Goal: Task Accomplishment & Management: Use online tool/utility

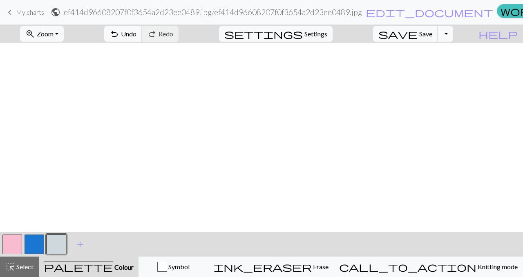
scroll to position [232, 0]
click at [137, 33] on span "Undo" at bounding box center [129, 34] width 16 height 8
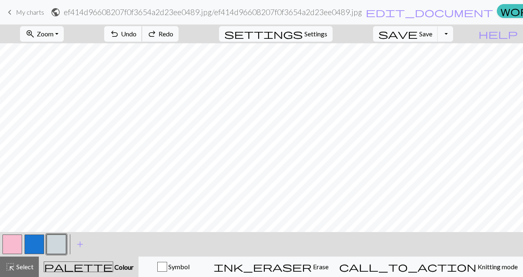
click at [137, 33] on span "Undo" at bounding box center [129, 34] width 16 height 8
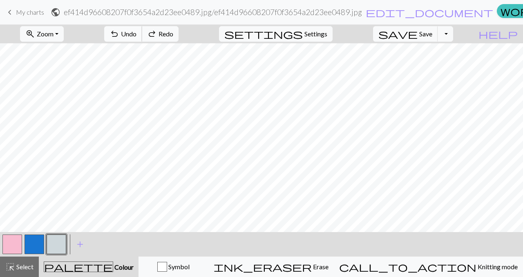
click at [137, 33] on span "Undo" at bounding box center [129, 34] width 16 height 8
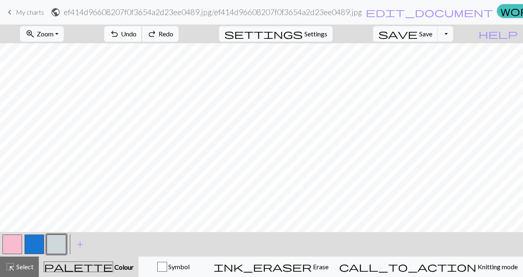
click at [137, 33] on span "Undo" at bounding box center [129, 34] width 16 height 8
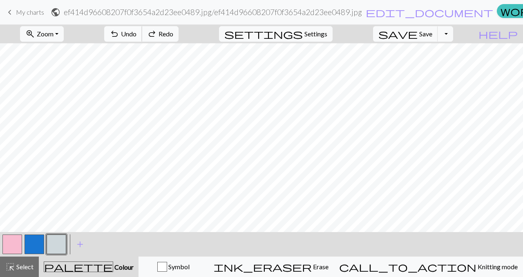
click at [137, 33] on span "Undo" at bounding box center [129, 34] width 16 height 8
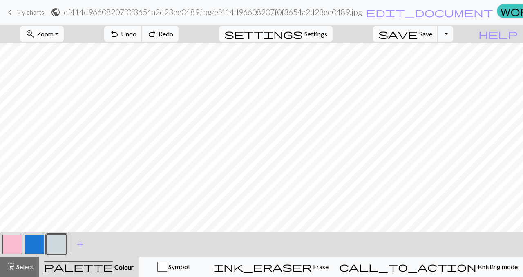
click at [137, 33] on span "Undo" at bounding box center [129, 34] width 16 height 8
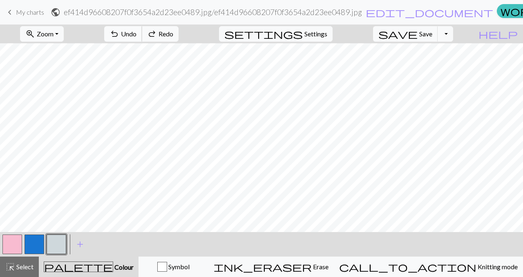
click at [137, 33] on span "Undo" at bounding box center [129, 34] width 16 height 8
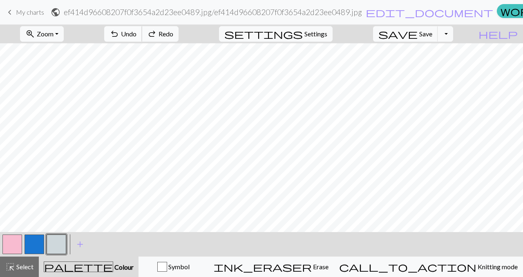
click at [137, 33] on span "Undo" at bounding box center [129, 34] width 16 height 8
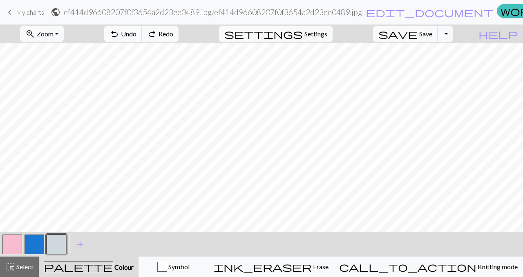
click at [137, 33] on span "Undo" at bounding box center [129, 34] width 16 height 8
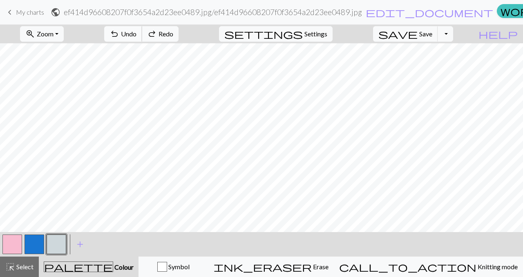
click at [137, 33] on span "Undo" at bounding box center [129, 34] width 16 height 8
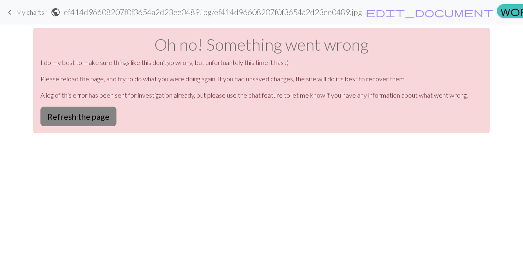
click at [83, 113] on button "Refresh the page" at bounding box center [78, 117] width 76 height 20
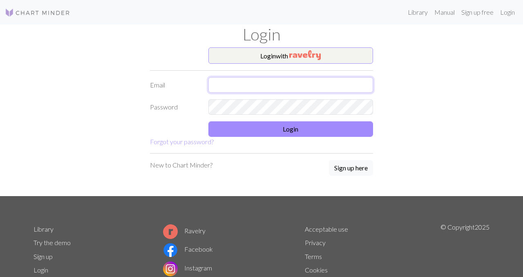
click at [284, 83] on input "text" at bounding box center [291, 85] width 165 height 16
type input "[EMAIL_ADDRESS][DOMAIN_NAME]"
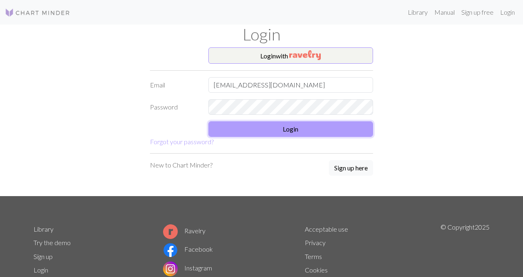
click at [336, 126] on button "Login" at bounding box center [291, 129] width 165 height 16
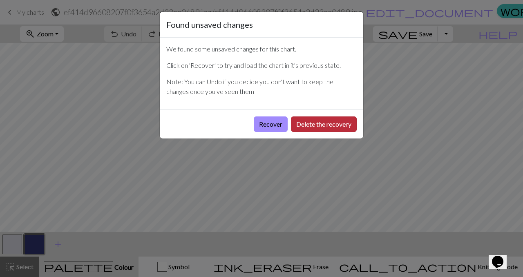
click at [331, 127] on button "Delete the recovery" at bounding box center [324, 125] width 66 height 16
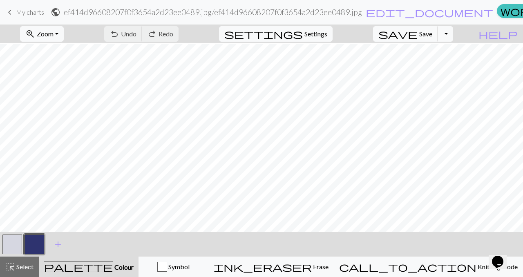
scroll to position [319, 0]
click at [28, 242] on button "button" at bounding box center [35, 245] width 20 height 20
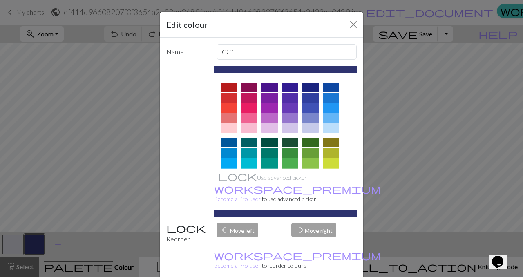
click at [335, 115] on div at bounding box center [331, 118] width 16 height 10
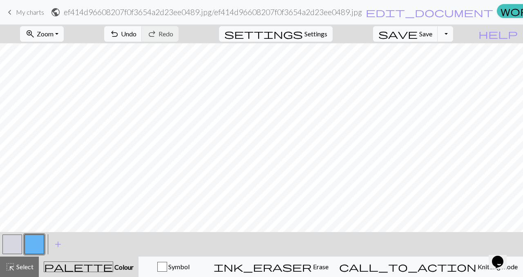
click at [36, 247] on button "button" at bounding box center [35, 245] width 20 height 20
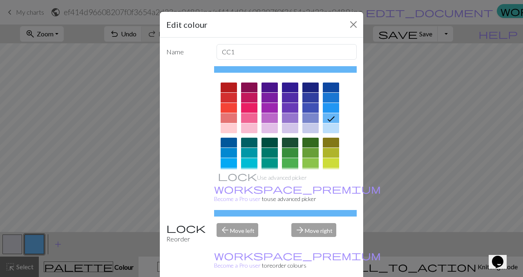
click at [330, 109] on div at bounding box center [331, 108] width 16 height 10
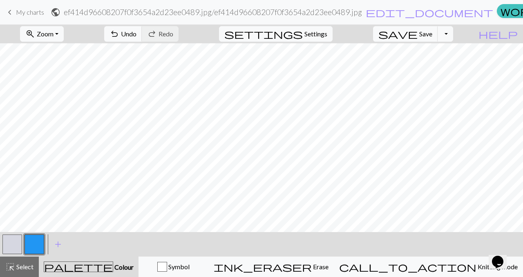
click at [18, 241] on button "button" at bounding box center [12, 245] width 20 height 20
click at [18, 241] on div "Edit colour Name MC Use advanced picker workspace_premium Become a Pro user to …" at bounding box center [261, 138] width 523 height 277
click at [18, 241] on button "button" at bounding box center [12, 245] width 20 height 20
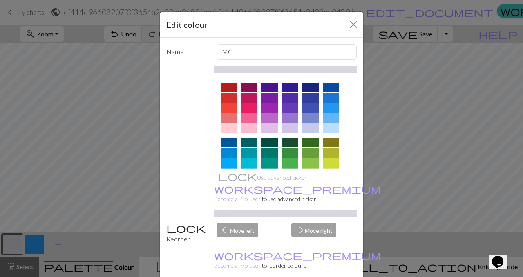
click at [253, 126] on div at bounding box center [249, 129] width 16 height 10
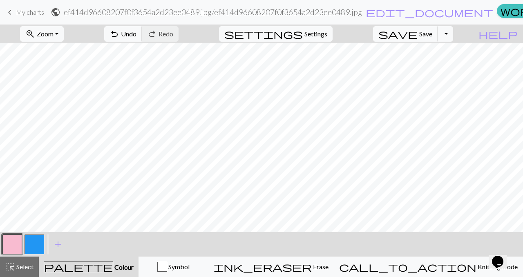
click at [11, 247] on button "button" at bounding box center [12, 245] width 20 height 20
click at [13, 240] on button "button" at bounding box center [12, 245] width 20 height 20
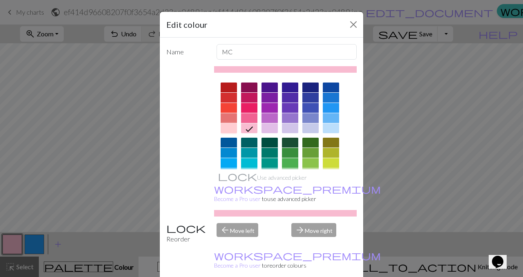
click at [225, 130] on div at bounding box center [229, 129] width 16 height 10
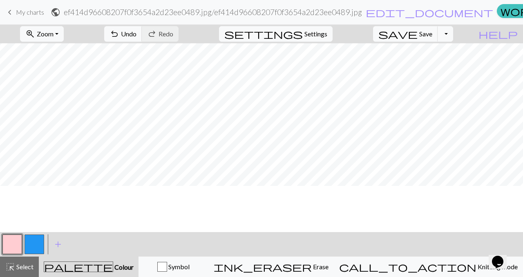
scroll to position [206, 0]
click at [366, 14] on span "edit_document" at bounding box center [430, 12] width 128 height 11
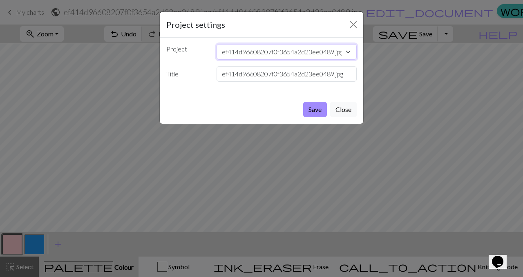
click at [323, 49] on select "ef414d96608207f0f3654a2d23ee0489.jpg" at bounding box center [287, 52] width 141 height 16
click at [294, 69] on input "ef414d96608207f0f3654a2d23ee0489.jpg" at bounding box center [287, 74] width 141 height 16
drag, startPoint x: 346, startPoint y: 74, endPoint x: 211, endPoint y: 75, distance: 135.0
click at [212, 75] on div "ef414d96608207f0f3654a2d23ee0489.jpg" at bounding box center [287, 74] width 150 height 16
type input "Aleiah bday gift"
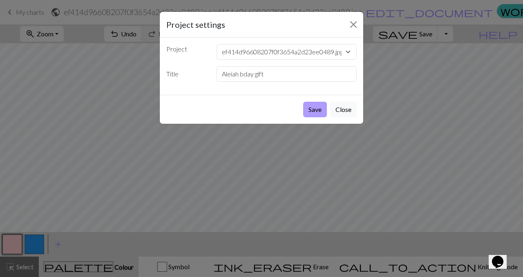
click at [318, 107] on button "Save" at bounding box center [315, 110] width 24 height 16
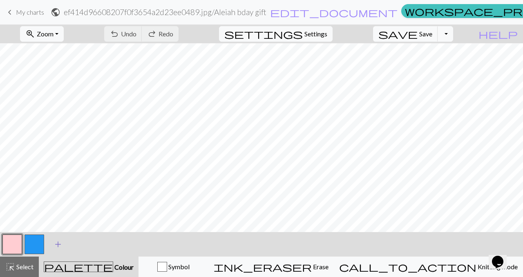
click at [57, 247] on span "add" at bounding box center [58, 244] width 10 height 11
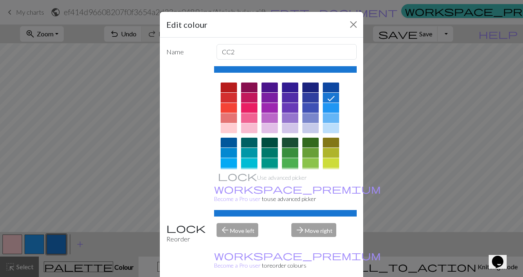
click at [292, 143] on div at bounding box center [290, 143] width 16 height 10
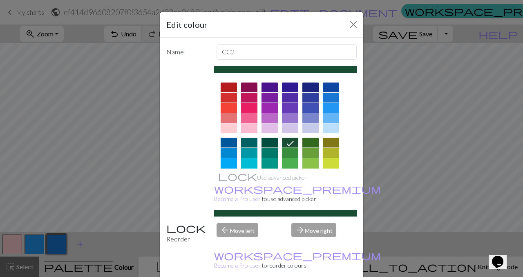
click at [289, 154] on div at bounding box center [290, 153] width 16 height 10
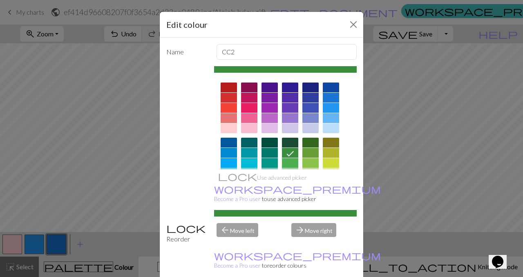
click at [63, 241] on div "Edit colour Name CC2 Use advanced picker workspace_premium Become a Pro user to…" at bounding box center [261, 138] width 523 height 277
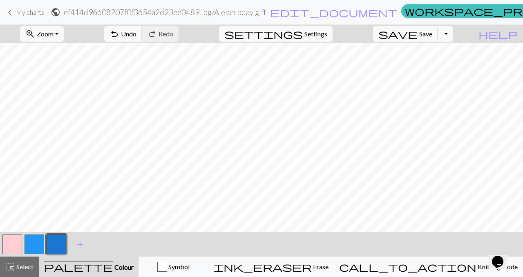
click at [54, 247] on button "button" at bounding box center [57, 245] width 20 height 20
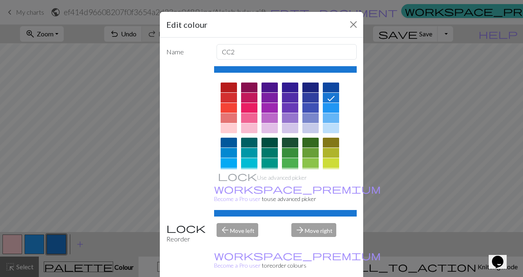
click at [295, 152] on div at bounding box center [290, 153] width 16 height 10
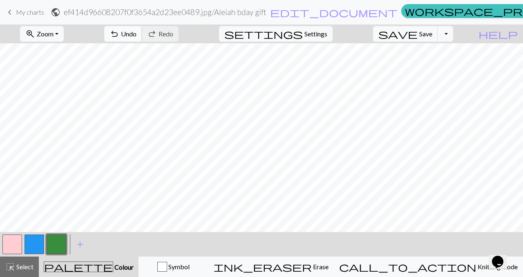
click at [137, 34] on span "Undo" at bounding box center [129, 34] width 16 height 8
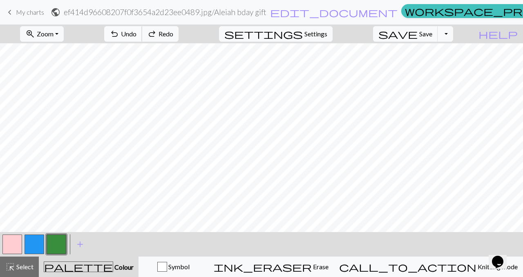
click at [137, 34] on span "Undo" at bounding box center [129, 34] width 16 height 8
click at [157, 33] on span "redo" at bounding box center [152, 33] width 10 height 11
click at [58, 242] on button "button" at bounding box center [57, 245] width 20 height 20
click at [58, 242] on div "Edit colour Name CC2 Use advanced picker workspace_premium Become a Pro user to…" at bounding box center [261, 138] width 523 height 277
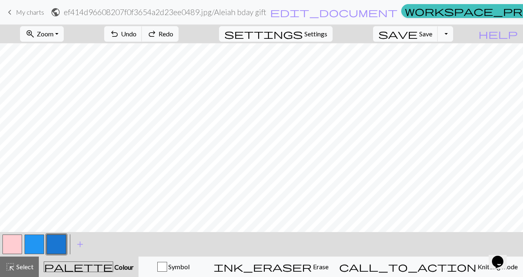
click at [58, 243] on button "button" at bounding box center [57, 245] width 20 height 20
click at [58, 243] on div "Edit colour Name CC2 Use advanced picker workspace_premium Become a Pro user to…" at bounding box center [261, 138] width 523 height 277
click at [58, 243] on button "button" at bounding box center [57, 245] width 20 height 20
click at [58, 243] on div "Edit colour Name CC2 Use advanced picker workspace_premium Become a Pro user to…" at bounding box center [261, 138] width 523 height 277
click at [58, 243] on button "button" at bounding box center [57, 245] width 20 height 20
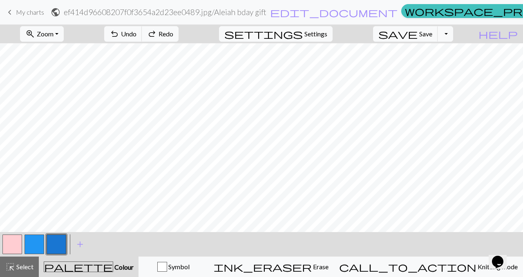
click at [58, 243] on div "Edit colour Name CC2 Use advanced picker workspace_premium Become a Pro user to…" at bounding box center [261, 138] width 523 height 277
click at [58, 243] on button "button" at bounding box center [57, 245] width 20 height 20
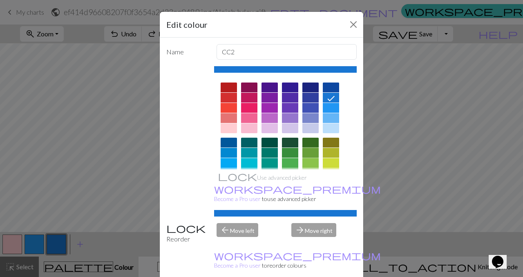
click at [310, 153] on div at bounding box center [311, 153] width 16 height 10
